Goal: Task Accomplishment & Management: Complete application form

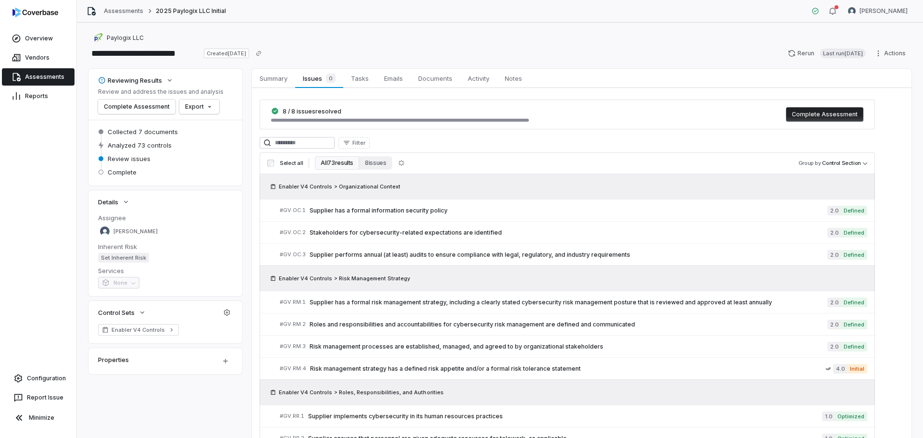
scroll to position [784, 0]
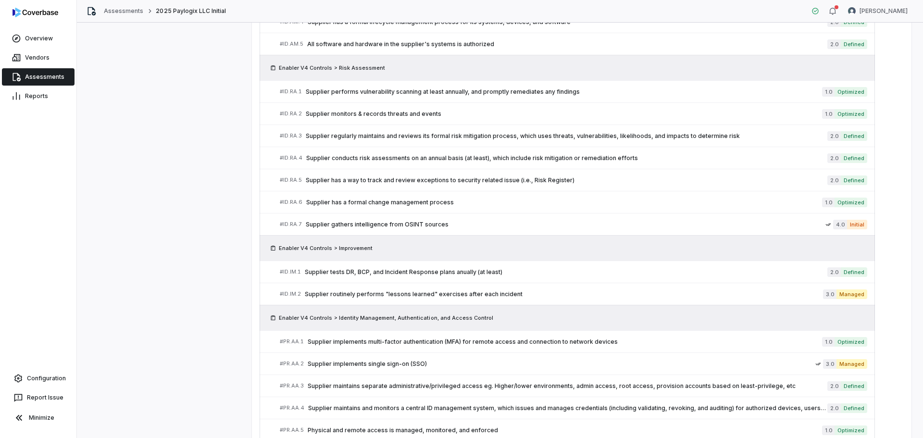
click at [54, 75] on link "Assessments" at bounding box center [38, 76] width 73 height 17
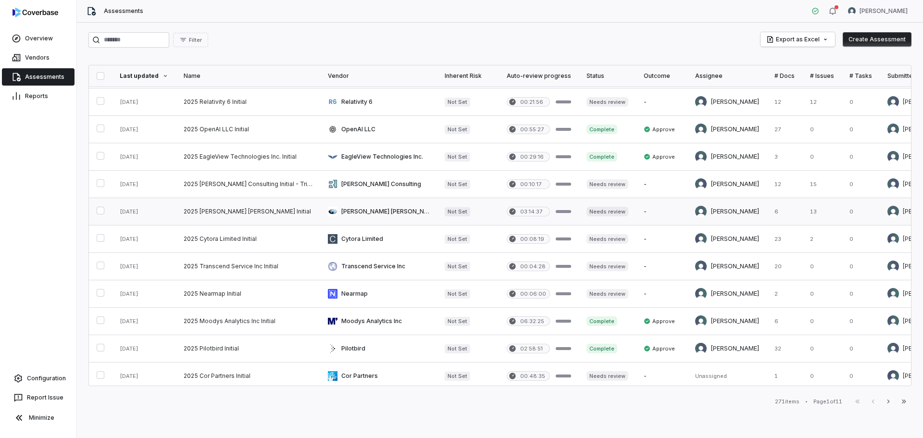
scroll to position [96, 0]
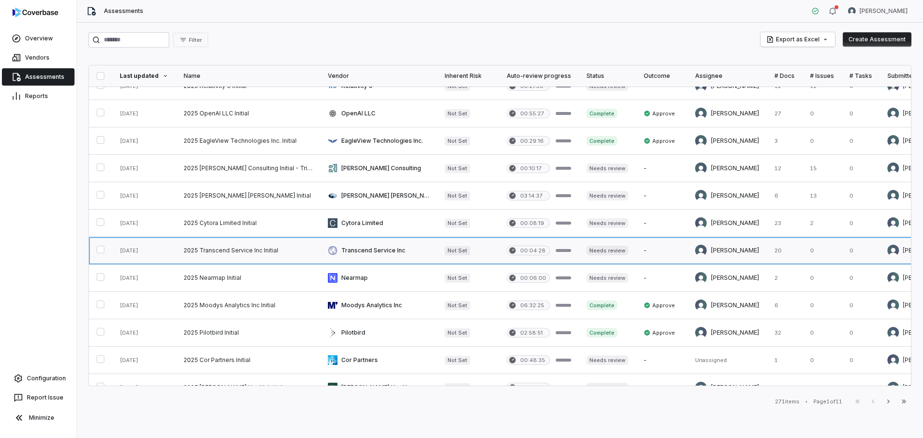
click at [244, 250] on link at bounding box center [248, 250] width 144 height 27
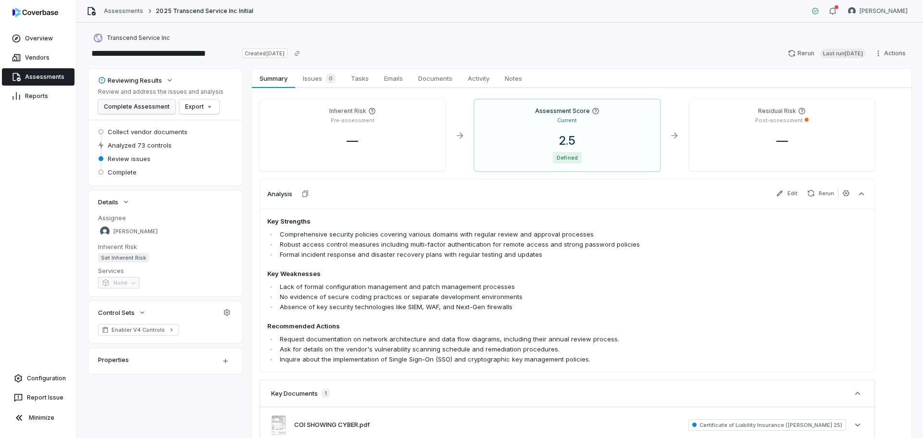
click at [134, 105] on button "Complete Assessment" at bounding box center [136, 107] width 77 height 14
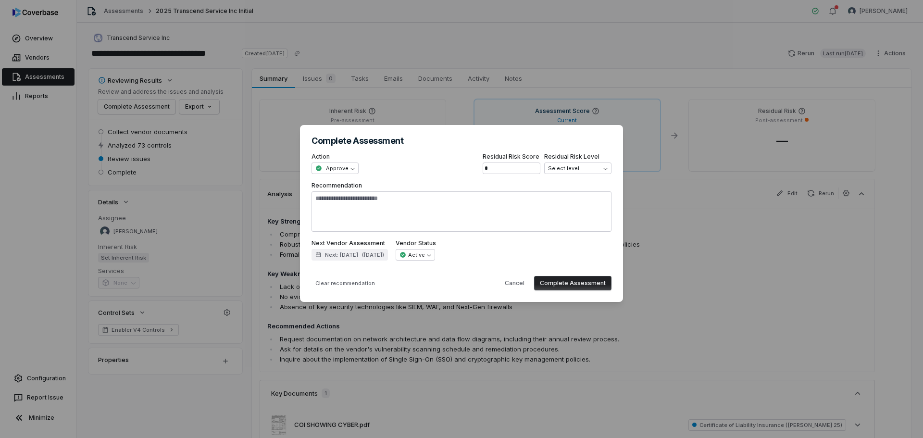
click at [557, 280] on button "Complete Assessment" at bounding box center [572, 283] width 77 height 14
type textarea "*"
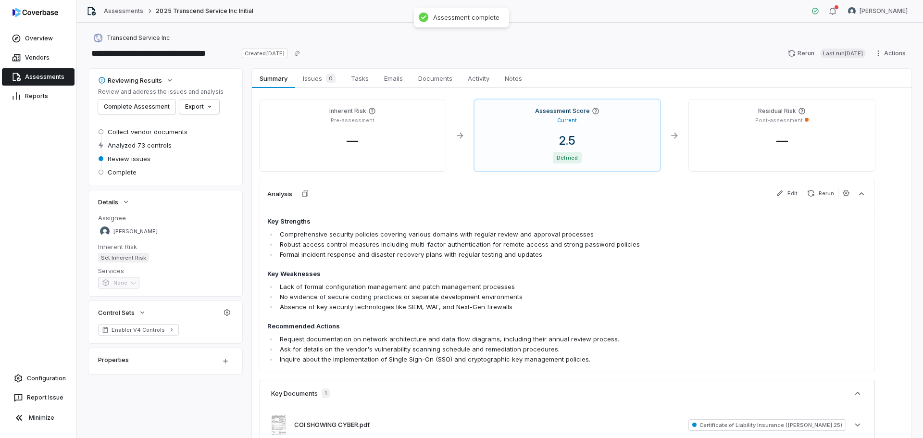
click at [59, 74] on link "Assessments" at bounding box center [38, 76] width 73 height 17
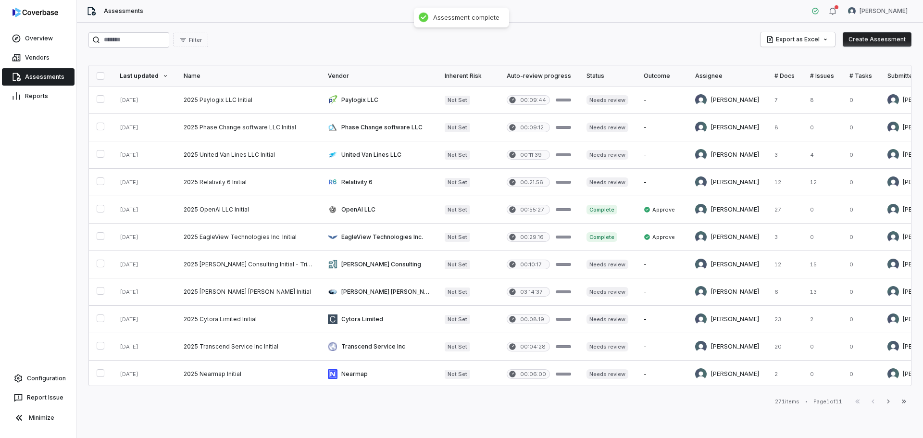
click at [698, 72] on div "Assignee" at bounding box center [727, 76] width 64 height 8
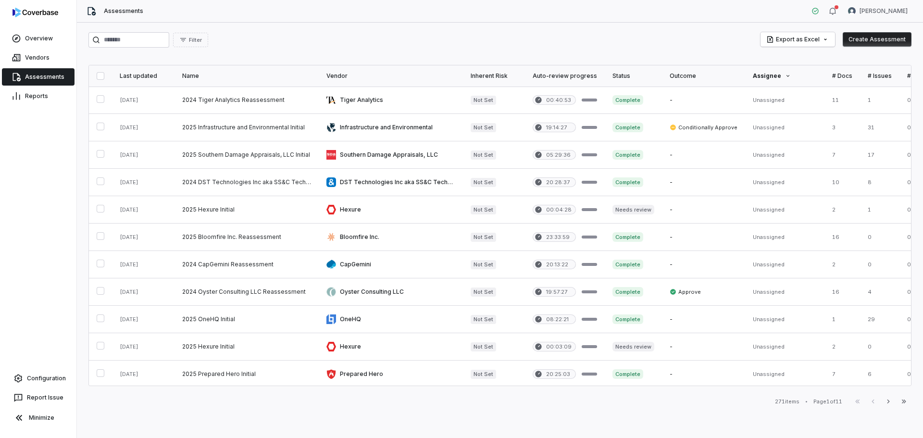
click at [759, 77] on div "Assignee" at bounding box center [785, 76] width 64 height 8
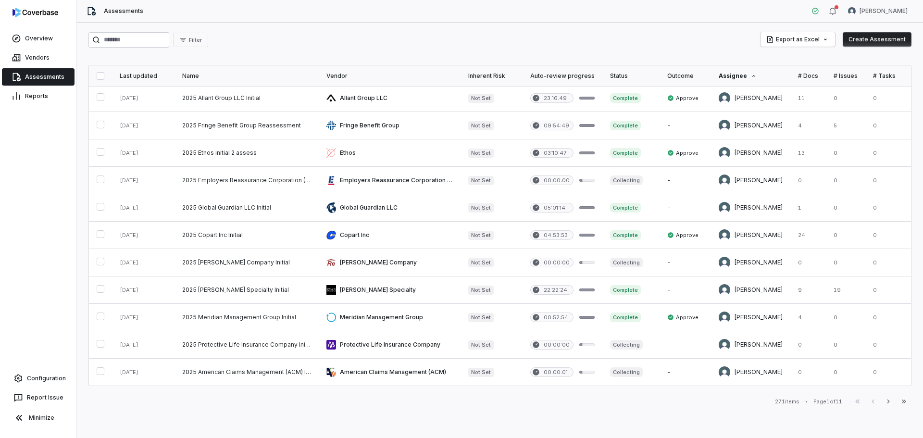
scroll to position [390, 0]
click at [892, 403] on icon "button" at bounding box center [889, 402] width 8 height 8
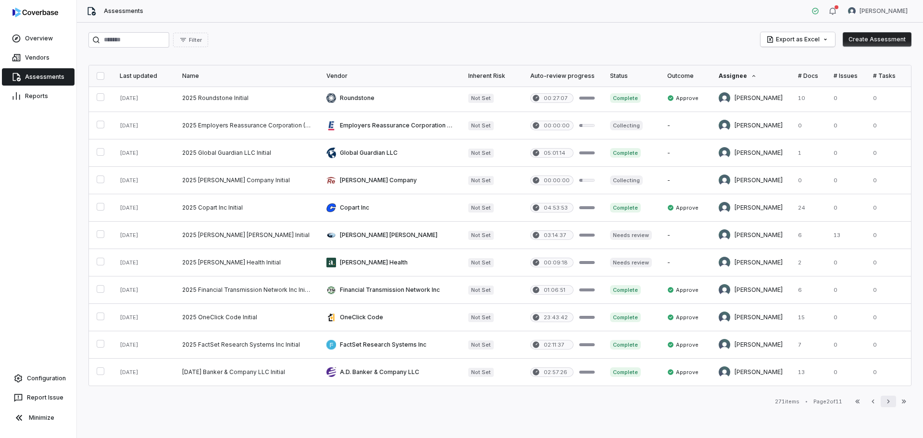
click at [887, 403] on icon "button" at bounding box center [889, 402] width 8 height 8
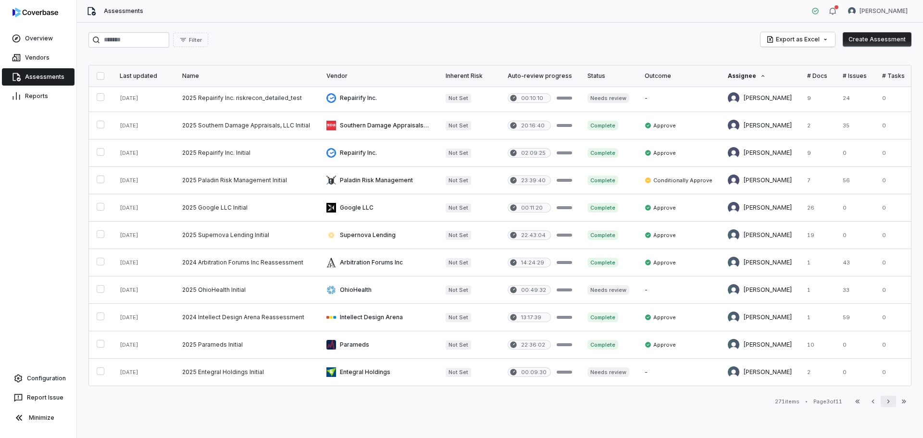
click at [888, 404] on icon "button" at bounding box center [889, 402] width 8 height 8
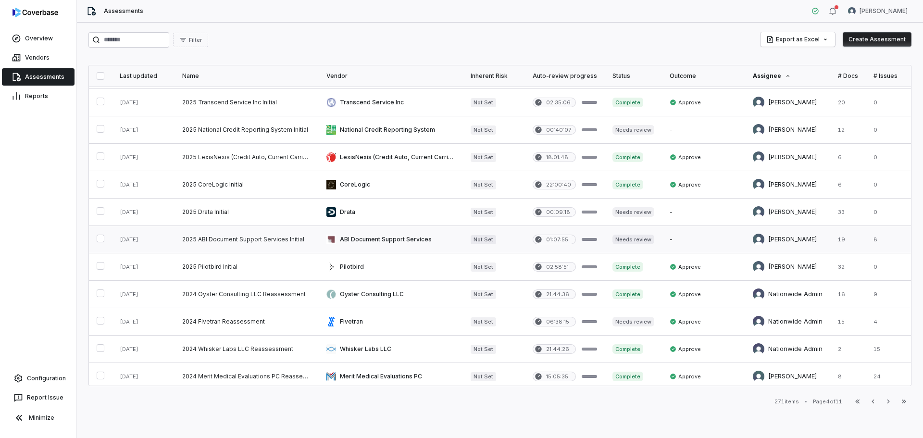
scroll to position [288, 0]
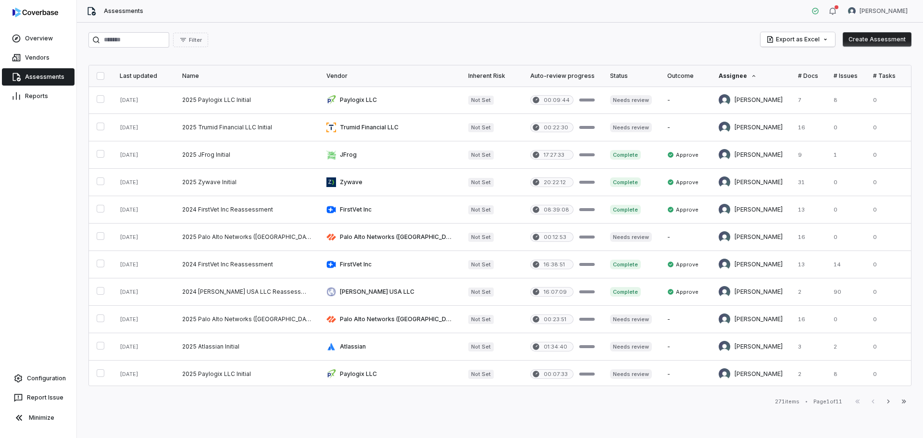
click at [731, 75] on div "Assignee" at bounding box center [751, 76] width 64 height 8
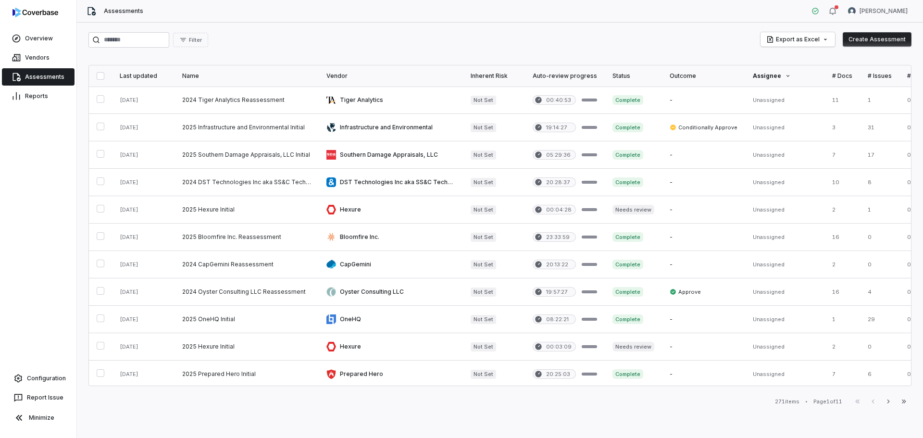
click at [761, 74] on div "Assignee" at bounding box center [785, 76] width 64 height 8
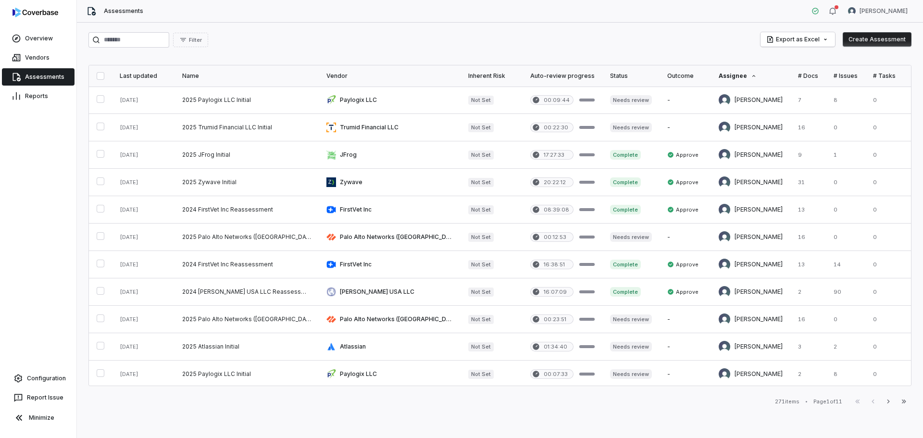
drag, startPoint x: 741, startPoint y: 77, endPoint x: 696, endPoint y: 40, distance: 58.7
click at [696, 40] on div "Filter Export as Excel Create Assessment" at bounding box center [499, 39] width 823 height 15
click at [48, 61] on link "Vendors" at bounding box center [38, 57] width 73 height 17
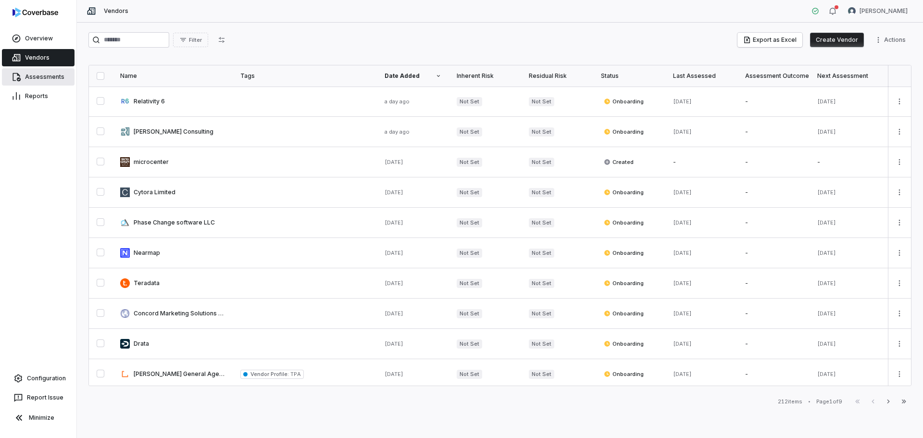
click at [37, 82] on link "Assessments" at bounding box center [38, 76] width 73 height 17
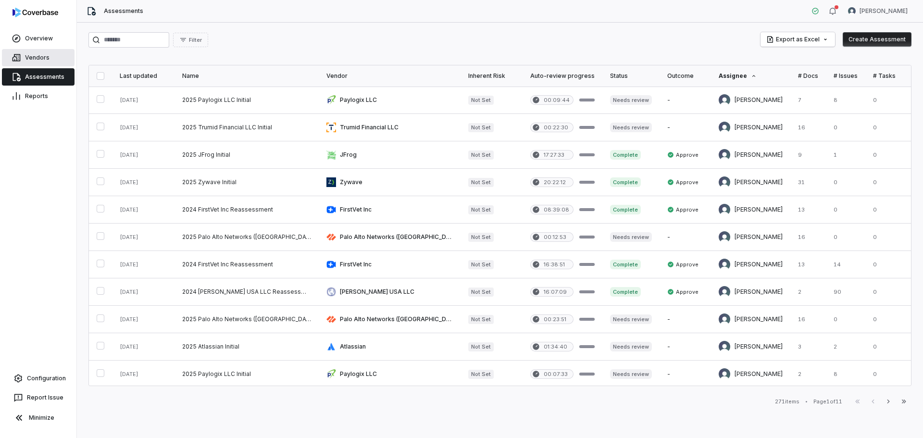
click at [32, 56] on link "Vendors" at bounding box center [38, 57] width 73 height 17
